Goal: Navigation & Orientation: Find specific page/section

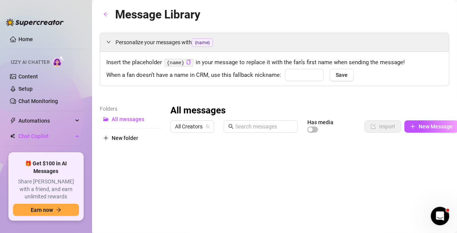
type input "love"
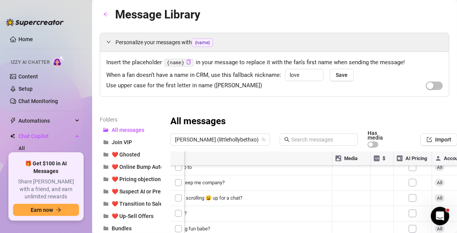
scroll to position [241, 82]
click at [27, 73] on link "Content" at bounding box center [28, 76] width 20 height 6
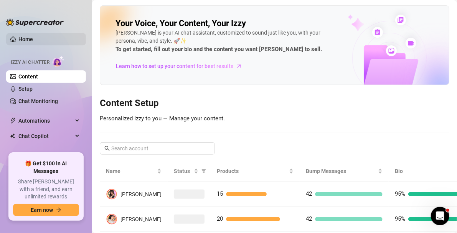
click at [22, 42] on link "Home" at bounding box center [25, 39] width 15 height 6
click at [18, 37] on link "Home" at bounding box center [25, 39] width 15 height 6
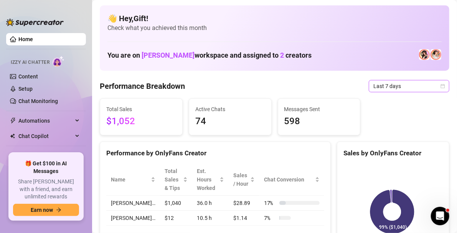
click at [441, 86] on icon "calendar" at bounding box center [443, 86] width 5 height 5
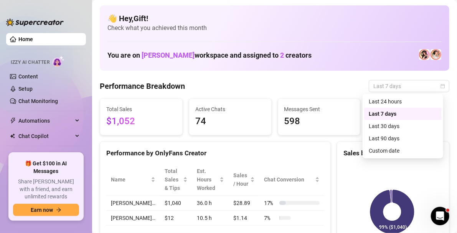
click at [418, 149] on div "Custom date" at bounding box center [403, 150] width 68 height 8
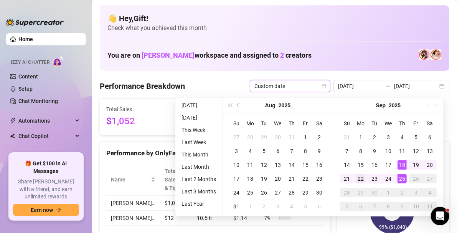
click at [361, 178] on div "22" at bounding box center [360, 178] width 9 height 9
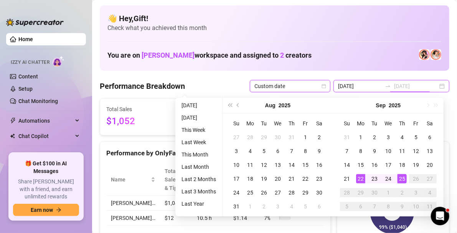
type input "[DATE]"
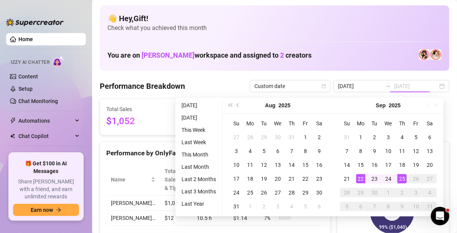
click at [402, 177] on div "25" at bounding box center [402, 178] width 9 height 9
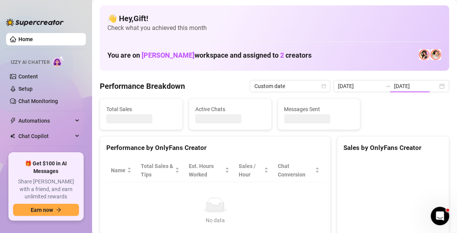
type input "[DATE]"
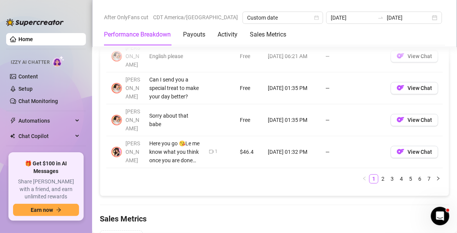
scroll to position [955, 0]
